Goal: Communication & Community: Answer question/provide support

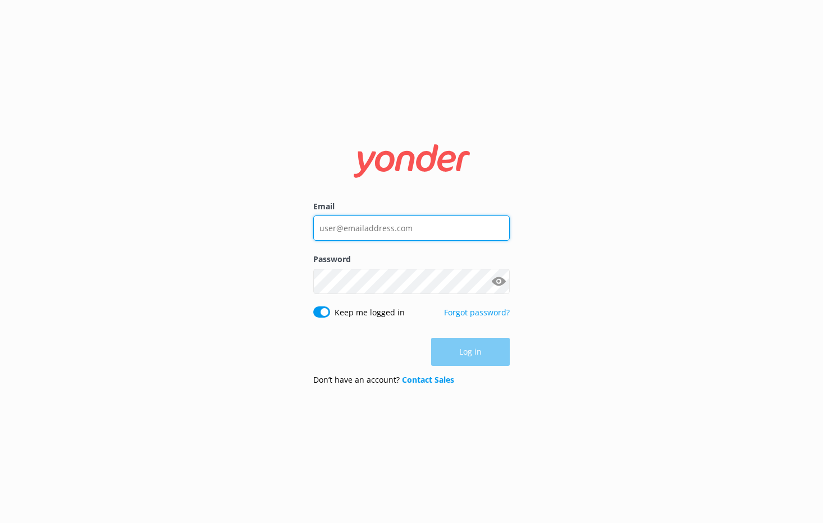
click at [407, 236] on input "Email" at bounding box center [411, 228] width 197 height 25
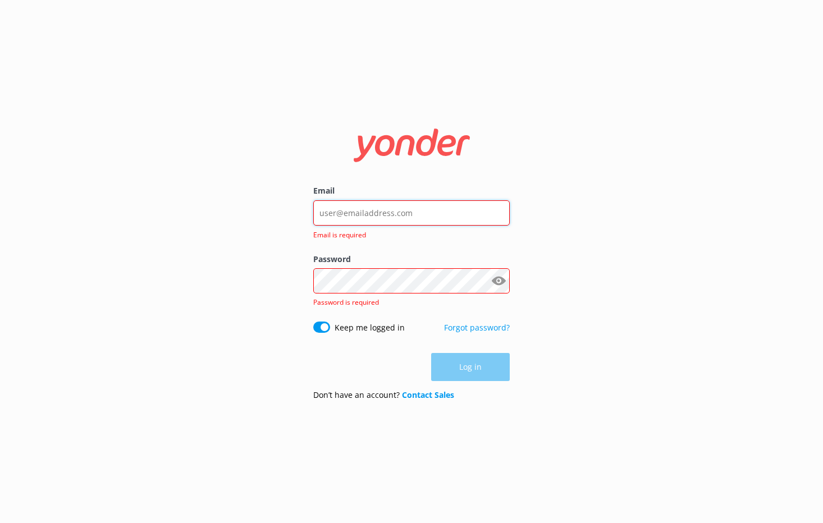
type input "[EMAIL_ADDRESS][DOMAIN_NAME]"
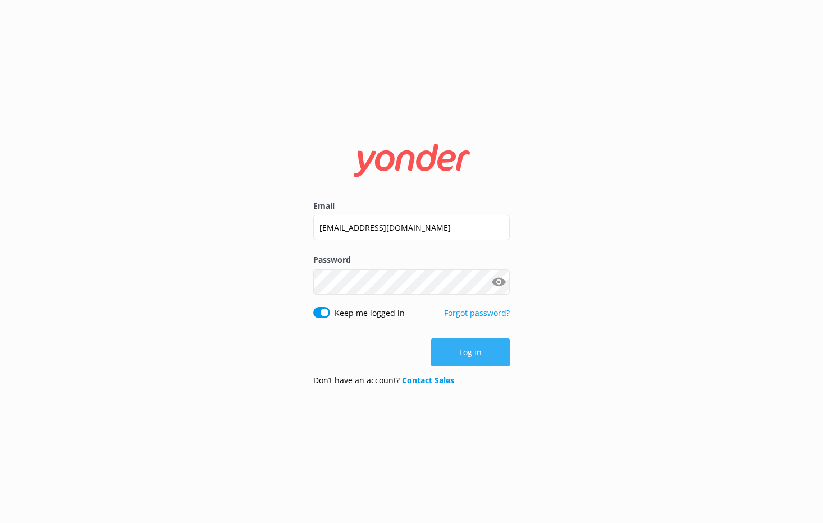
click at [451, 339] on button "Log in" at bounding box center [470, 353] width 79 height 28
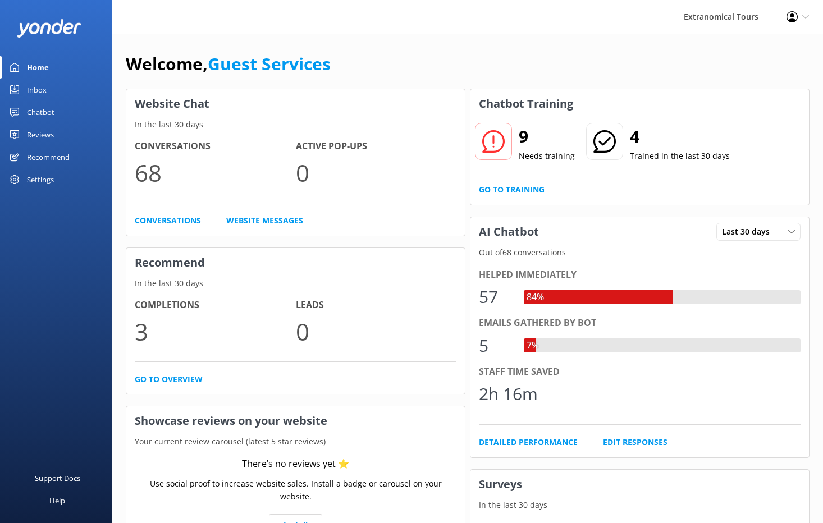
click at [56, 85] on link "Inbox" at bounding box center [56, 90] width 112 height 22
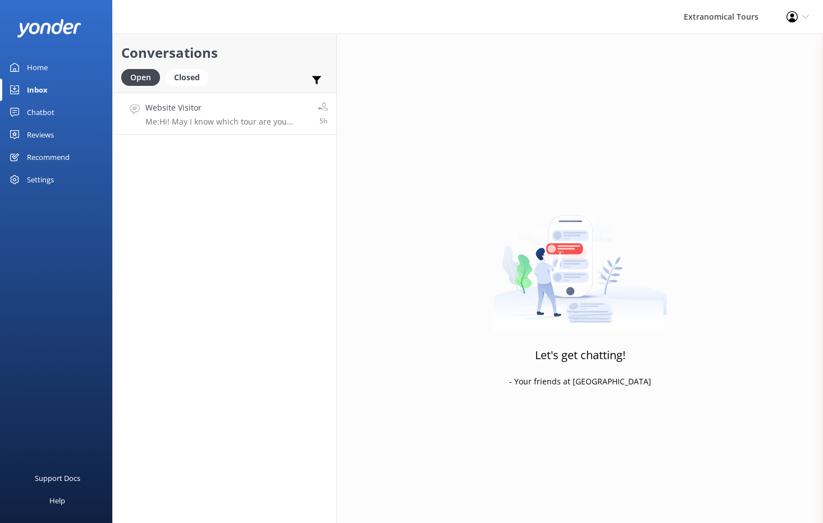
click at [277, 116] on div "Website Visitor Me: Hi! May I know which tour are you interested in?" at bounding box center [227, 114] width 164 height 24
